Goal: Use online tool/utility: Utilize a website feature to perform a specific function

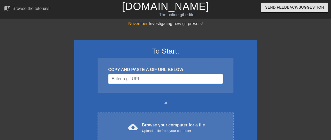
click at [146, 80] on input "Username" at bounding box center [165, 79] width 115 height 10
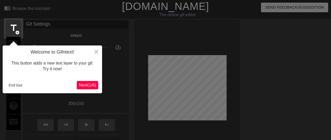
scroll to position [13, 0]
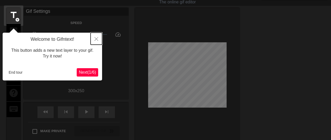
click at [97, 39] on icon "Close" at bounding box center [96, 39] width 4 height 4
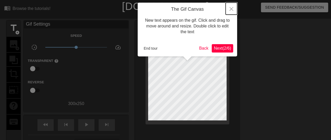
click at [228, 9] on button "Close" at bounding box center [232, 9] width 12 height 12
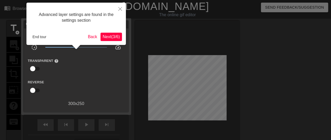
scroll to position [13, 0]
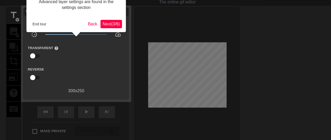
click at [117, 21] on button "Next ( 3 / 6 )" at bounding box center [111, 24] width 21 height 8
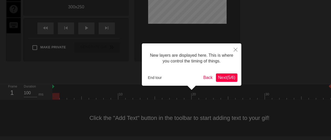
scroll to position [4, 0]
click at [229, 79] on span "Next ( 5 / 6 )" at bounding box center [226, 77] width 17 height 4
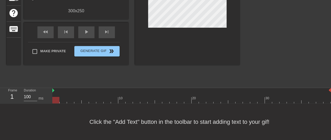
scroll to position [0, 0]
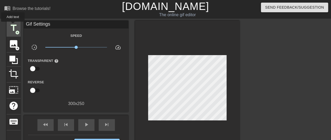
click at [13, 25] on span "title" at bounding box center [14, 28] width 10 height 10
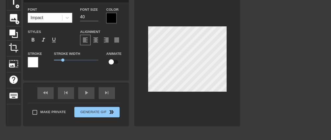
scroll to position [1, 1]
type input "W"
type textarea "W"
type input "Wa"
type textarea "Wa"
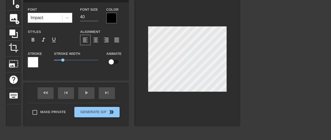
type input "Wai"
type textarea "Wai"
type input "Wait"
type textarea "Wait"
type input "Waiti"
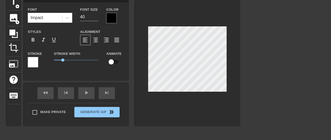
type textarea "Waiti"
type input "Waitin"
type textarea "Waitin"
type input "Waitinf"
type textarea "Waitinf"
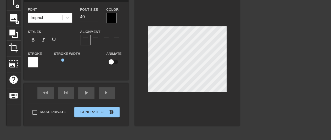
scroll to position [1, 1]
type input "Waitin"
type textarea "Waitin"
type input "Waiting"
type textarea "Waiting"
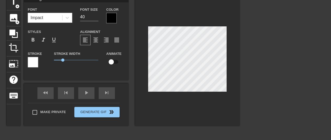
type input "Waiting"
type textarea "Waiting"
type input "Waiting f"
type textarea "Waiting f"
type input "Waiting fo"
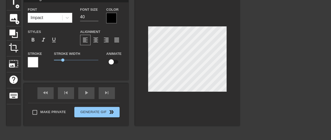
type textarea "Waiting fo"
type input "Waiting for"
type textarea "Waiting for"
type input "Waiting for"
type textarea "Waiting for"
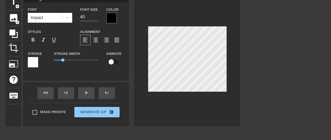
type input "Waiting for M"
type textarea "Waiting for M"
type input "Waiting for"
type textarea "Waiting for"
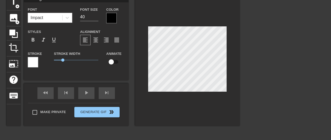
type input "Waiting for J"
type textarea "Waiting for J"
type input "Waiting for [PERSON_NAME]"
type textarea "Waiting for [PERSON_NAME]"
type input "Waiting for [PERSON_NAME]"
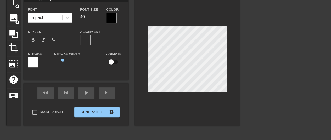
type textarea "Waiting for [PERSON_NAME]"
type input "Waiting for [PERSON_NAME]"
type textarea "Waiting for [PERSON_NAME]"
type input "Waiting for [PERSON_NAME]"
type textarea "Waiting for [PERSON_NAME]"
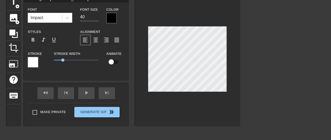
type input "Waiting for [PERSON_NAME]"
type textarea "Waiting for [PERSON_NAME]"
type input "Waiting for [PERSON_NAME] and"
type textarea "Waiting for [PERSON_NAME] and"
type input "Waiting for [PERSON_NAME] and"
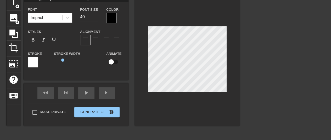
type textarea "Waiting for [PERSON_NAME] and"
type input "Waiting for [PERSON_NAME] and J"
type textarea "Waiting for [PERSON_NAME] and J"
type input "Waiting for [PERSON_NAME] and [PERSON_NAME]"
type textarea "Waiting for [PERSON_NAME] and [PERSON_NAME]"
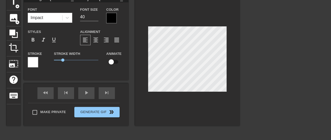
type input "Waiting for [PERSON_NAME] and [PERSON_NAME]"
type textarea "Waiting for [PERSON_NAME] and [PERSON_NAME]"
type input "Waiting for [PERSON_NAME] and [PERSON_NAME]"
type textarea "Waiting for [PERSON_NAME] and [PERSON_NAME]"
type input "Waiting for [PERSON_NAME] and [PERSON_NAME]"
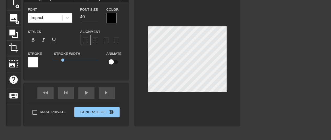
type textarea "Waiting for [PERSON_NAME] and [PERSON_NAME]"
type input "Waiting for [PERSON_NAME] and [PERSON_NAME]"
type textarea "Waiting for [PERSON_NAME] and [PERSON_NAME]"
type input "Waiting for [PERSON_NAME] and J"
type textarea "Waiting for [PERSON_NAME] and J"
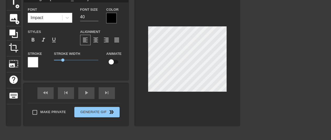
type input "Waiting for [PERSON_NAME] and"
type textarea "Waiting for [PERSON_NAME] and"
type input "Waiting for [PERSON_NAME] and"
type textarea "Waiting for [PERSON_NAME] and"
type input "Waiting for [PERSON_NAME]"
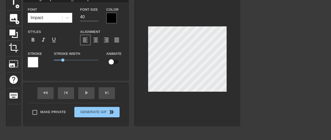
type textarea "Waiting for [PERSON_NAME]"
type input "Waiting for [PERSON_NAME]"
type textarea "Waiting for [PERSON_NAME]"
type input "Waiting for [PERSON_NAME]"
type textarea "Waiting for [PERSON_NAME]"
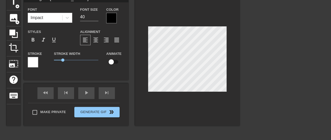
type input "Waiting for [PERSON_NAME]"
type textarea "Waiting for [PERSON_NAME]"
type input "Waiting for [PERSON_NAME]"
type textarea "Waiting for [PERSON_NAME]"
type input "Waiting for J"
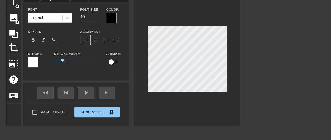
type textarea "Waiting for J"
type input "Waiting for"
type textarea "Waiting for"
type input "Waiting for"
type textarea "Waiting for"
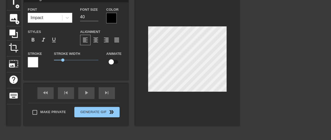
type input "Waiting for"
type textarea "Waiting for"
type input "Waiting forJ"
type textarea "Waiting for J"
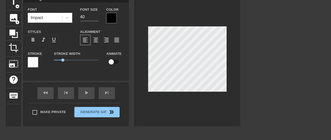
type input "Waiting forJo"
type textarea "Waiting for [PERSON_NAME]"
type input "Waiting forJon"
type textarea "Waiting for [PERSON_NAME]"
type input "Waiting forJon"
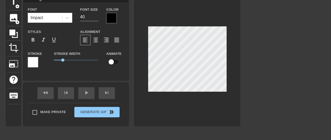
type textarea "Waiting for [PERSON_NAME]"
type input "Waiting forJon a"
type textarea "Waiting for [PERSON_NAME]"
type input "Waiting forJon an"
type textarea "Waiting for [PERSON_NAME]"
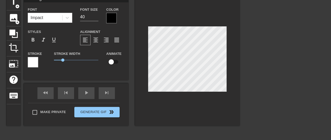
type input "Waiting forJon and"
type textarea "Waiting for [PERSON_NAME] and"
type input "Waiting forJon and"
type textarea "Waiting for [PERSON_NAME] and"
type input "Waiting forJon and J"
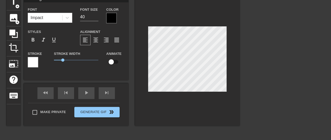
type textarea "Waiting for [PERSON_NAME] and J"
type input "Waiting forJon and [PERSON_NAME]"
type textarea "Waiting for [PERSON_NAME] and [PERSON_NAME]"
type input "Waiting forJon and Jar"
type textarea "Waiting for [PERSON_NAME] and [PERSON_NAME]"
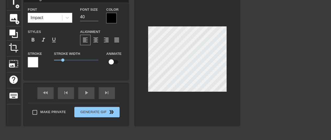
type input "Waiting forJon and Jare"
type textarea "Waiting for [PERSON_NAME] and [PERSON_NAME]"
type input "Waiting forJon and [PERSON_NAME]"
type textarea "Waiting for [PERSON_NAME] and [PERSON_NAME]"
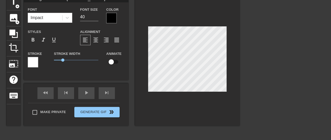
scroll to position [1, 1]
click at [93, 16] on input "40" at bounding box center [89, 17] width 18 height 8
type input "Waiting forJon and [PERSON_NAME]"
type input "39"
click at [95, 19] on input "39" at bounding box center [89, 17] width 18 height 8
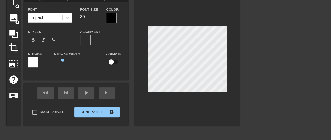
type input "Waiting forJon and [PERSON_NAME]"
type input "38"
click at [95, 19] on input "38" at bounding box center [89, 17] width 18 height 8
type input "Waiting forJon and [PERSON_NAME]"
type input "37"
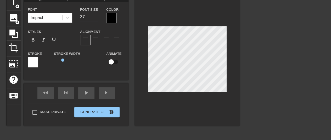
click at [95, 19] on input "37" at bounding box center [89, 17] width 18 height 8
type input "Waiting forJon and [PERSON_NAME]"
type input "36"
click at [95, 19] on input "36" at bounding box center [89, 17] width 18 height 8
type input "Waiting forJon and [PERSON_NAME]"
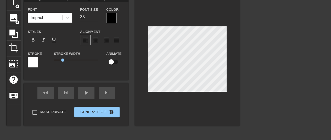
type input "35"
click at [95, 19] on input "35" at bounding box center [89, 17] width 18 height 8
type input "Waiting forJon and [PERSON_NAME]"
type input "34"
click at [95, 19] on input "34" at bounding box center [89, 17] width 18 height 8
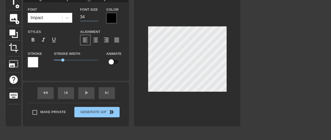
type input "Waiting forJon and [PERSON_NAME]"
type input "33"
click at [95, 19] on input "33" at bounding box center [89, 17] width 18 height 8
type input "Waiting forJon and [PERSON_NAME]"
type input "32"
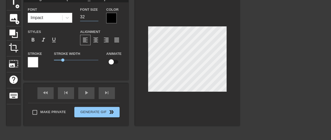
click at [95, 19] on input "32" at bounding box center [89, 17] width 18 height 8
type textarea "Waiting forJon and [PERSON_NAME]"
type input "Waiting for [PERSON_NAME] and [PERSON_NAME]"
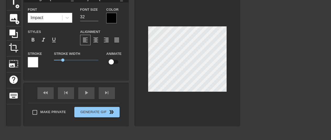
type textarea "Waiting for [PERSON_NAME] and [PERSON_NAME]"
type input "Waiting for [PERSON_NAME] and [PERSON_NAME]"
type textarea "Waiting for [PERSON_NAME] and [PERSON_NAME]"
type input "Waiting for [PERSON_NAME] [PERSON_NAME]"
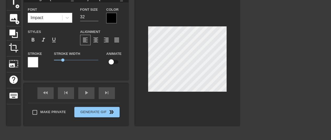
type textarea "Waiting for [PERSON_NAME] [PERSON_NAME]"
type input "Waiting for [PERSON_NAME] [PERSON_NAME]"
type textarea "Waiting for [PERSON_NAME] [PERSON_NAME]"
type input "Waiting for [PERSON_NAME]\ [PERSON_NAME]"
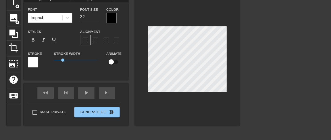
type textarea "Waiting for [PERSON_NAME]\ [PERSON_NAME]"
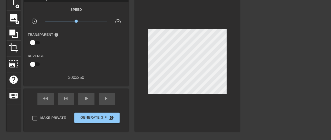
click at [247, 70] on div at bounding box center [285, 73] width 79 height 157
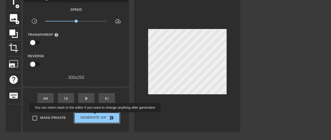
click at [96, 116] on span "Generate Gif double_arrow" at bounding box center [96, 118] width 41 height 6
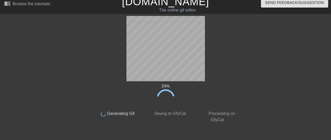
scroll to position [0, 0]
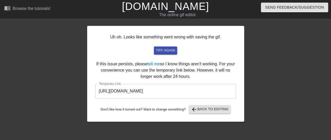
click at [166, 94] on input "[URL][DOMAIN_NAME]" at bounding box center [165, 91] width 141 height 15
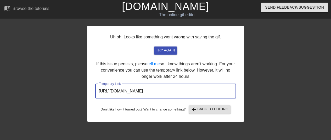
click at [166, 93] on input "[URL][DOMAIN_NAME]" at bounding box center [165, 91] width 141 height 15
